Goal: Task Accomplishment & Management: Manage account settings

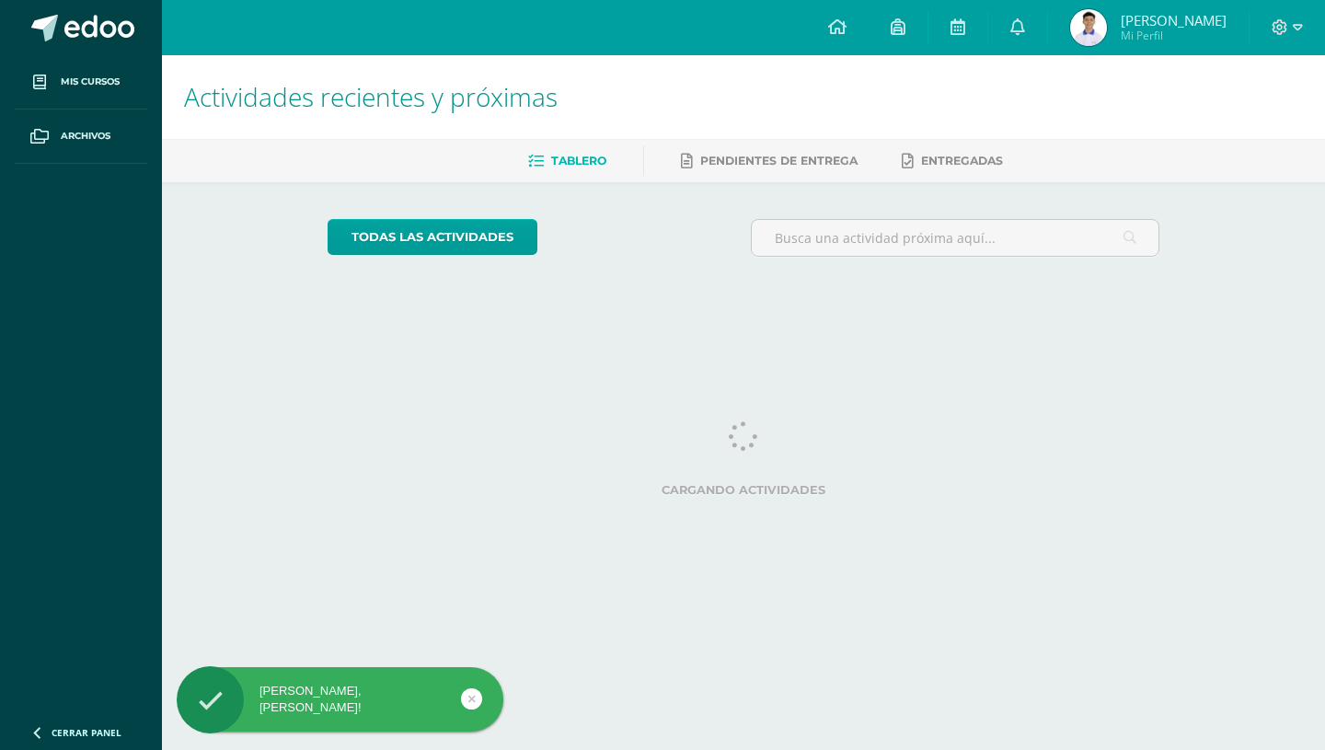
click at [1101, 27] on img at bounding box center [1088, 27] width 37 height 37
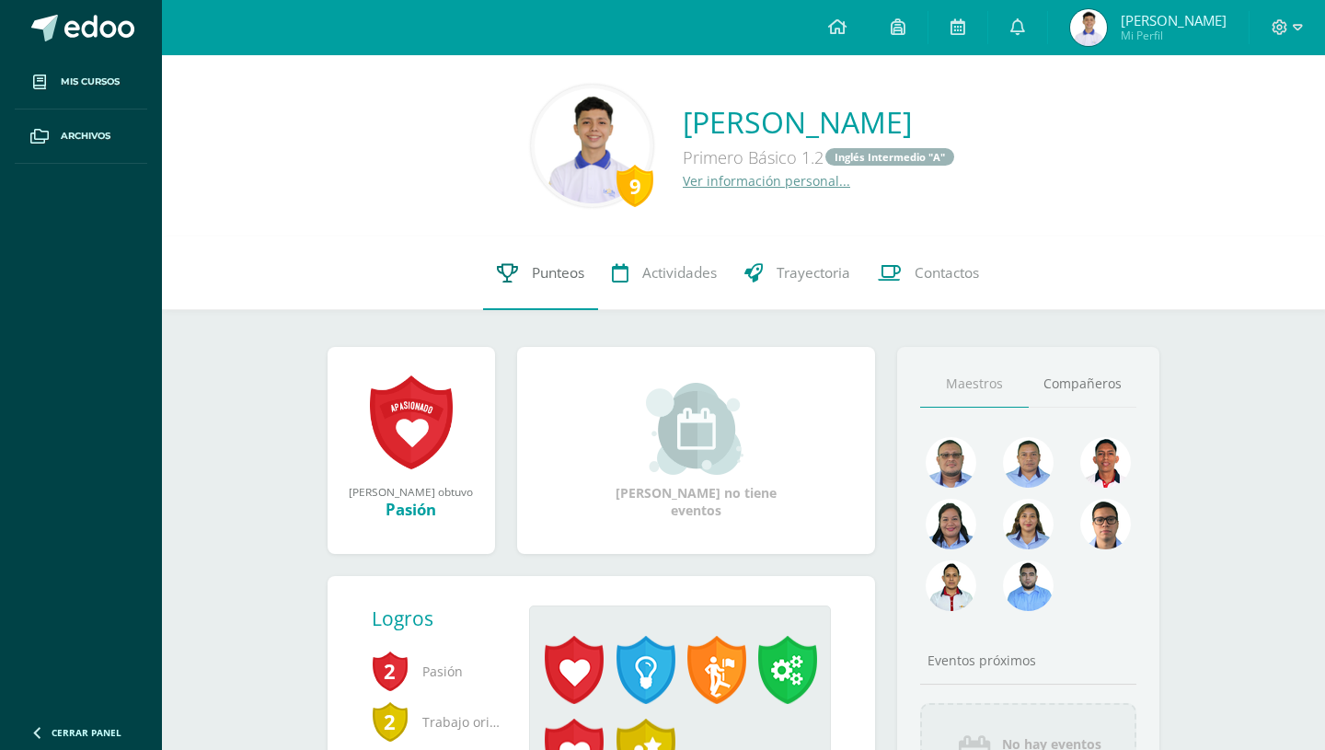
click at [536, 293] on link "Punteos" at bounding box center [540, 273] width 115 height 74
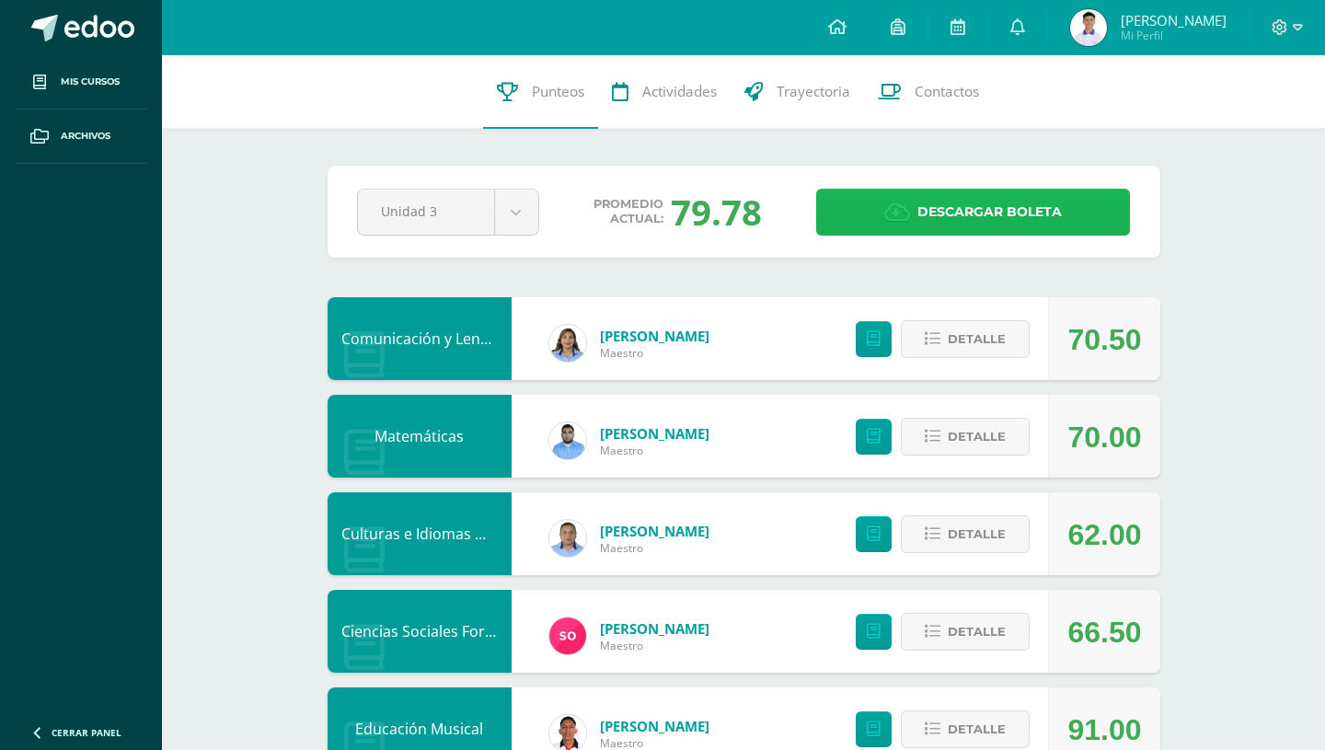
click at [875, 229] on link "Descargar boleta" at bounding box center [973, 212] width 314 height 47
